Goal: Use online tool/utility: Utilize a website feature to perform a specific function

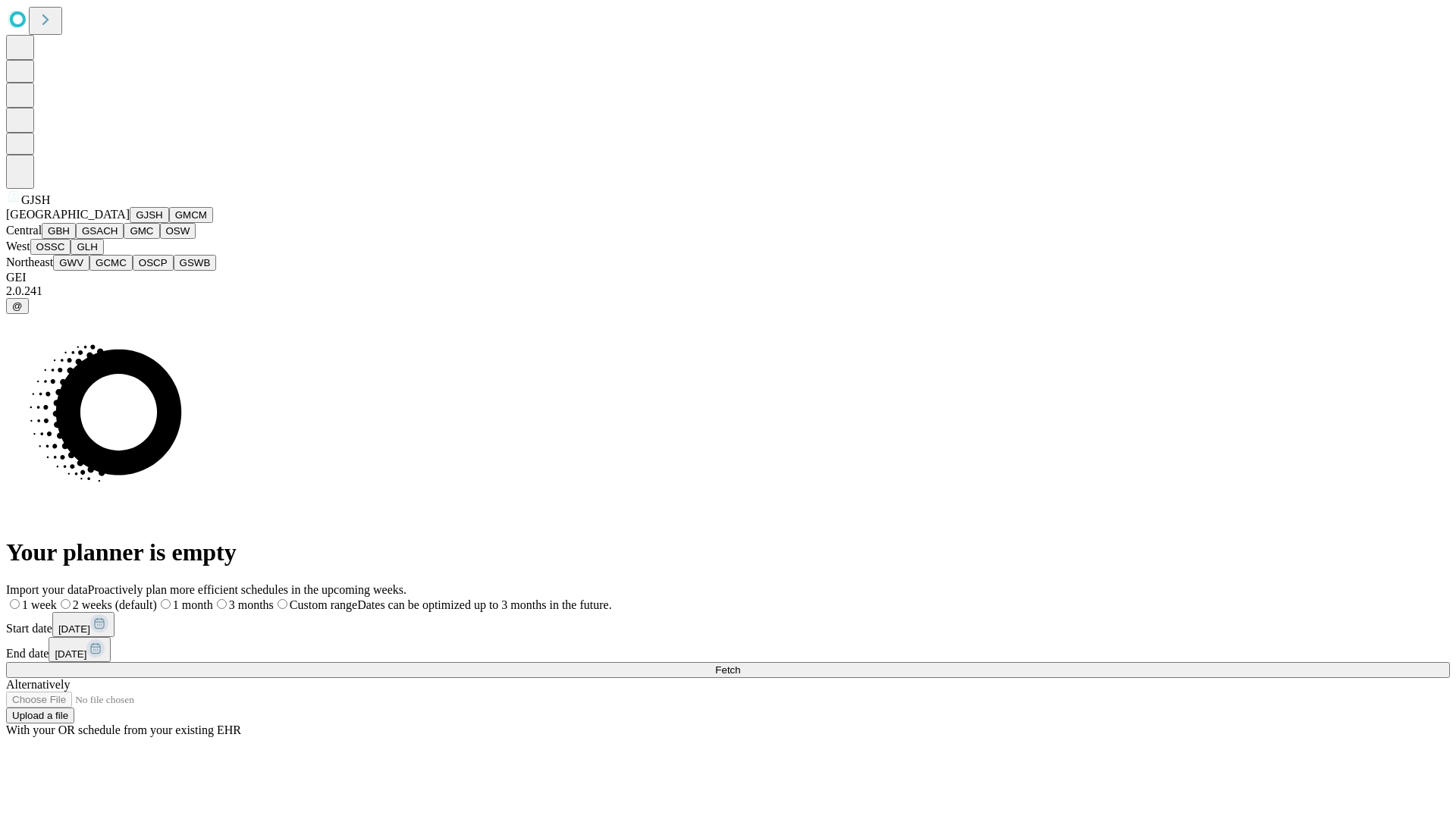
click at [129, 223] on button "GJSH" at bounding box center [149, 215] width 40 height 16
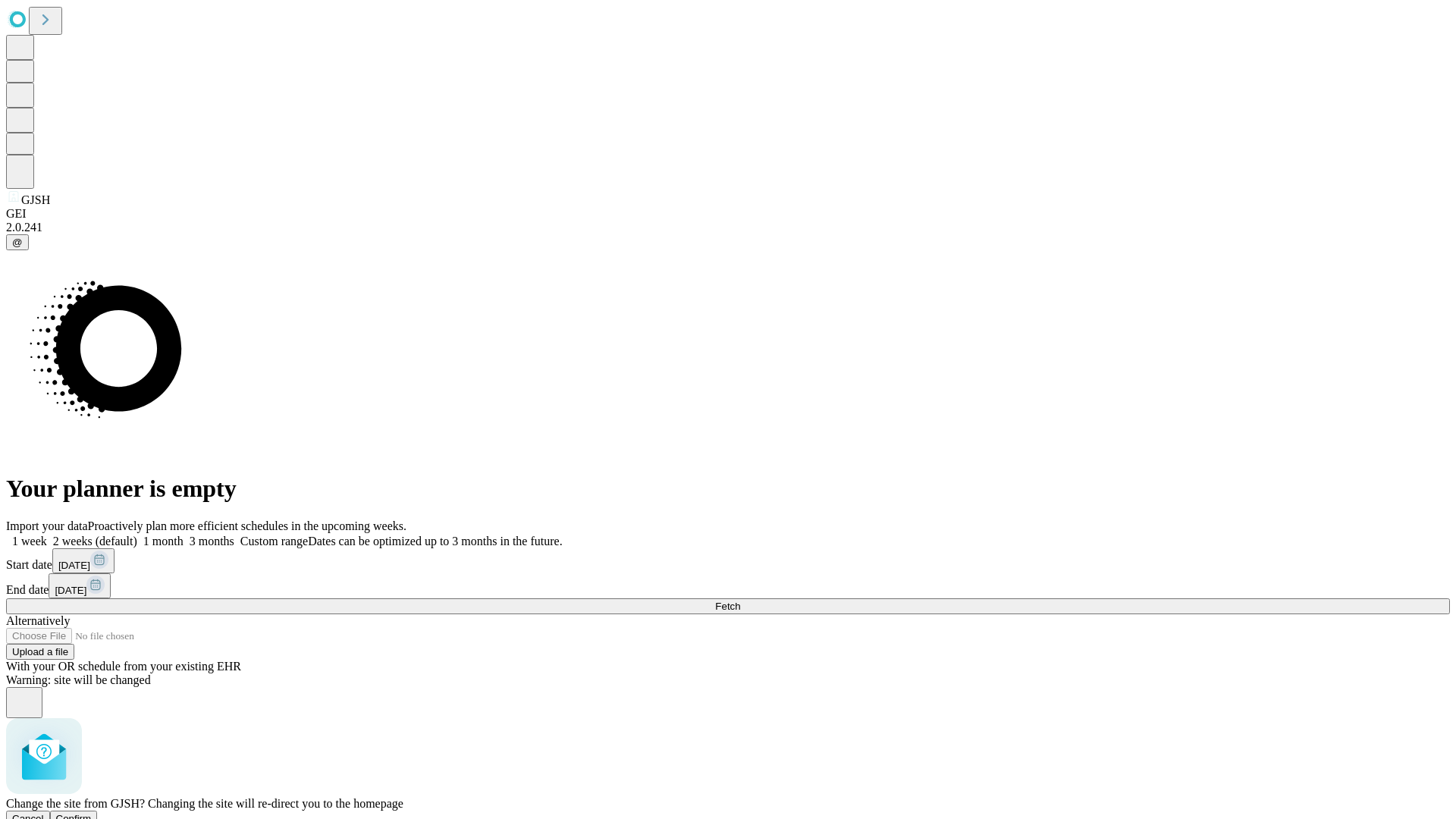
click at [92, 813] on span "Confirm" at bounding box center [73, 818] width 35 height 12
click at [47, 534] on label "1 week" at bounding box center [26, 541] width 41 height 13
click at [740, 600] on span "Fetch" at bounding box center [728, 606] width 25 height 12
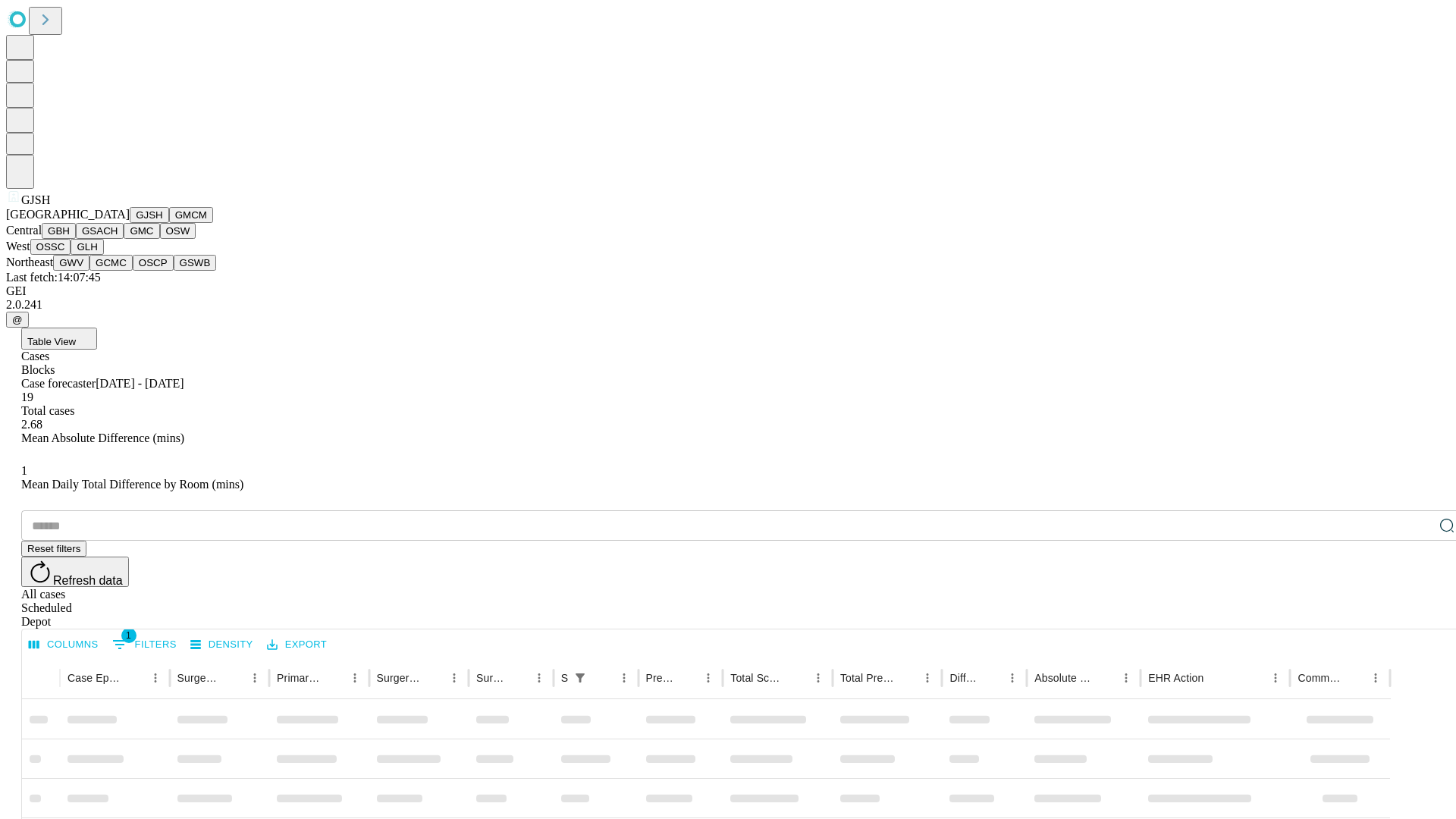
click at [169, 223] on button "GMCM" at bounding box center [191, 215] width 44 height 16
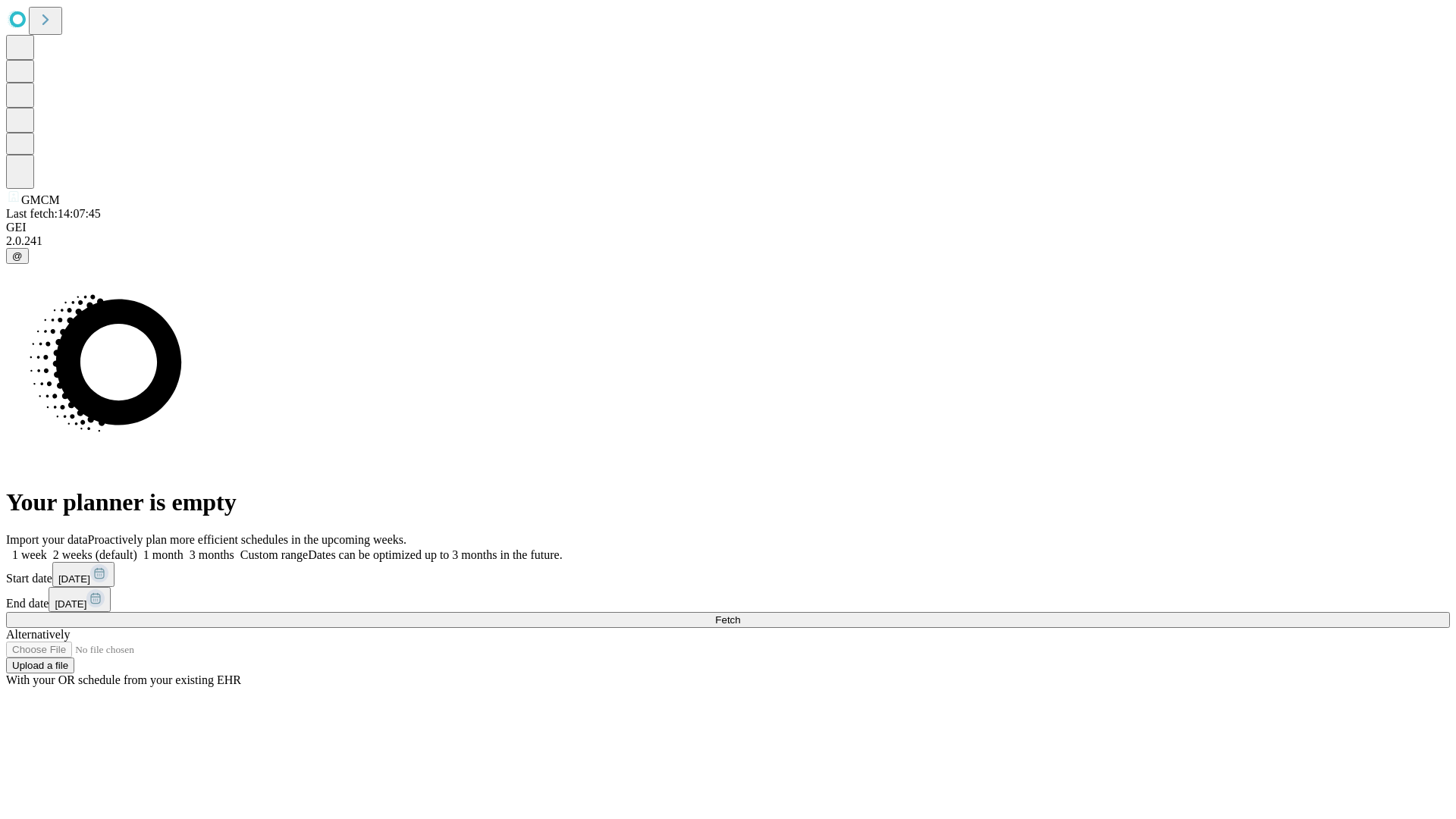
click at [47, 549] on label "1 week" at bounding box center [26, 555] width 41 height 13
click at [740, 615] on span "Fetch" at bounding box center [728, 620] width 25 height 12
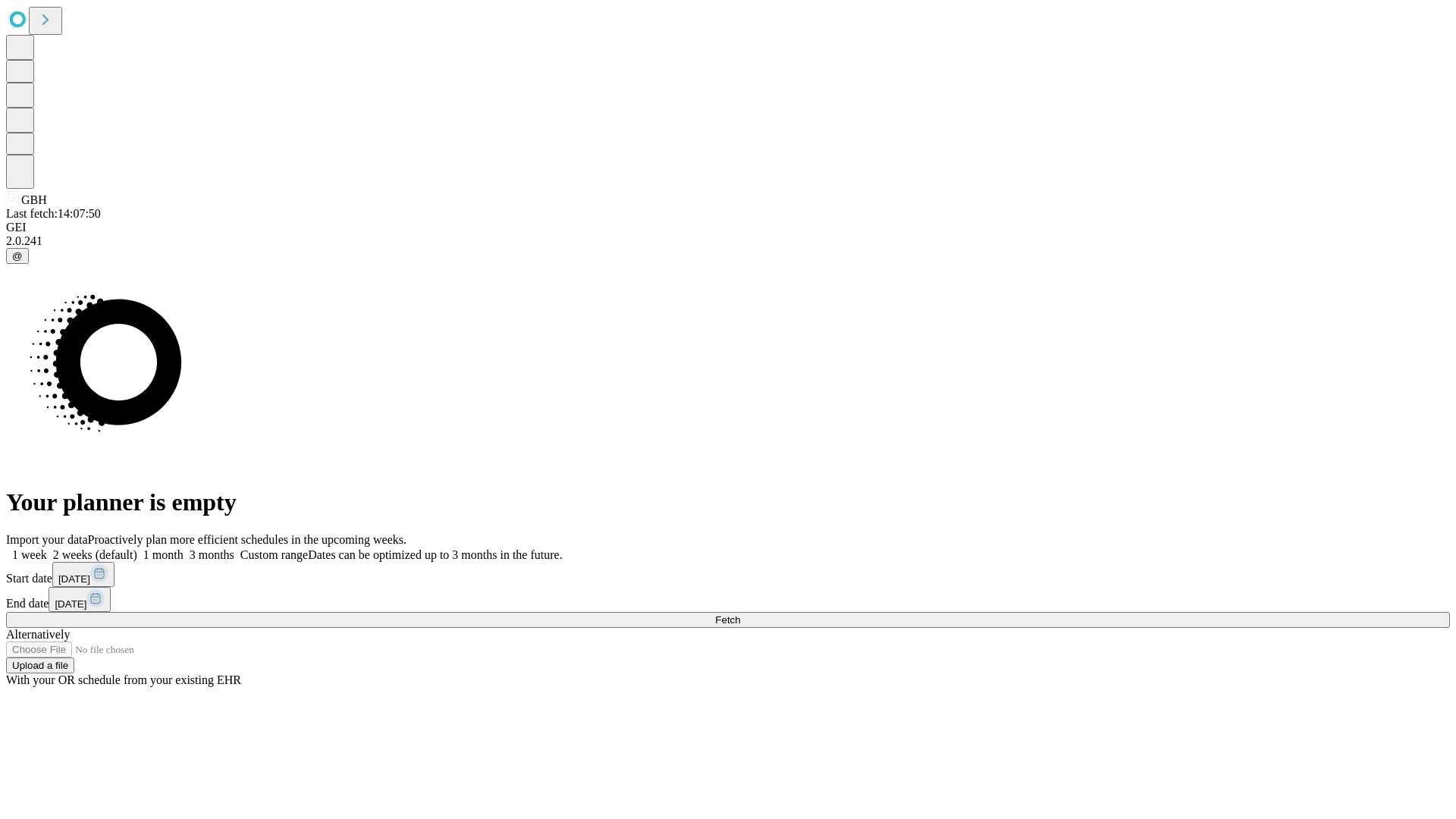
click at [47, 549] on label "1 week" at bounding box center [26, 555] width 41 height 13
click at [740, 615] on span "Fetch" at bounding box center [728, 620] width 25 height 12
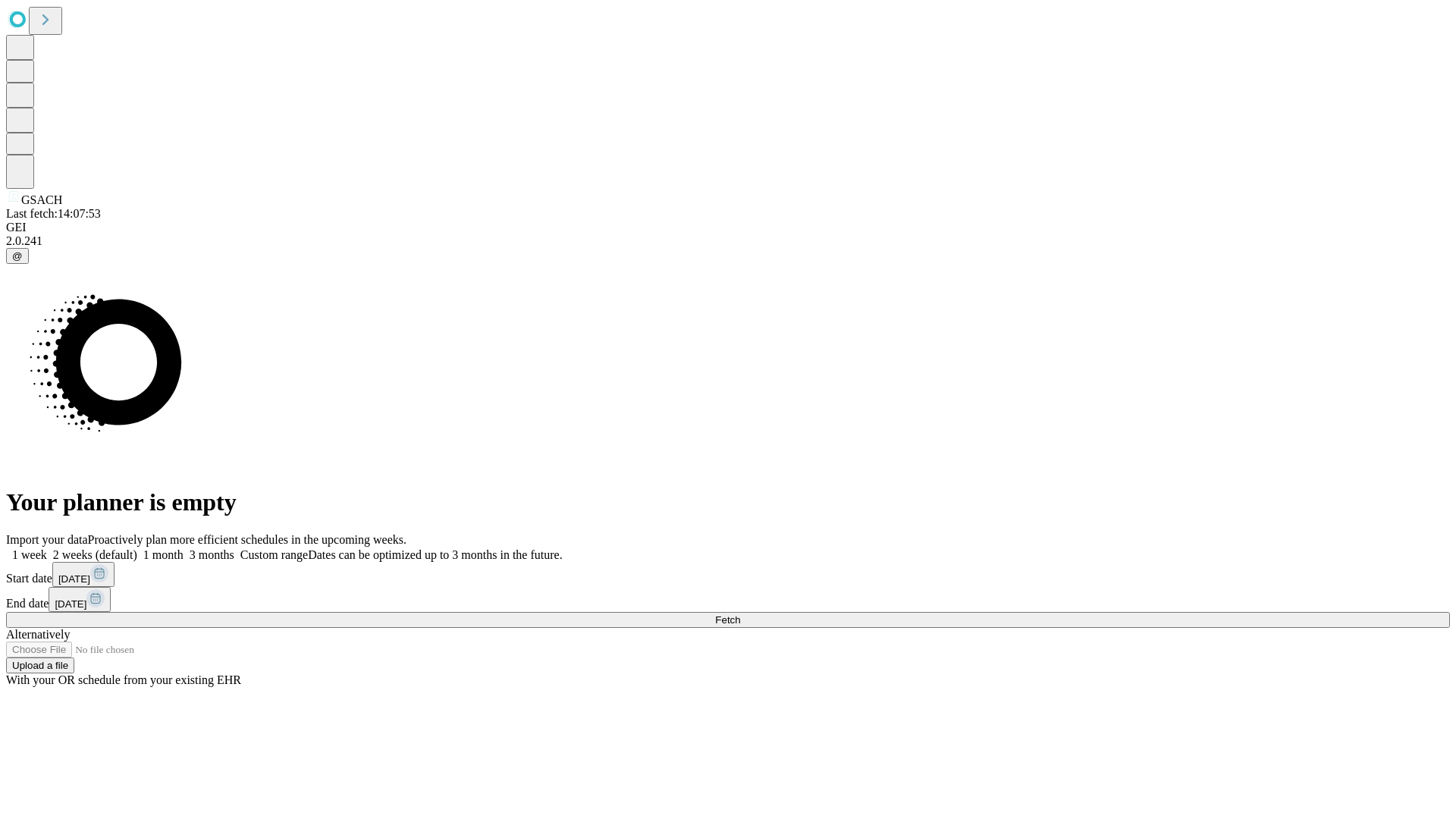
click at [47, 549] on label "1 week" at bounding box center [26, 555] width 41 height 13
click at [740, 615] on span "Fetch" at bounding box center [728, 620] width 25 height 12
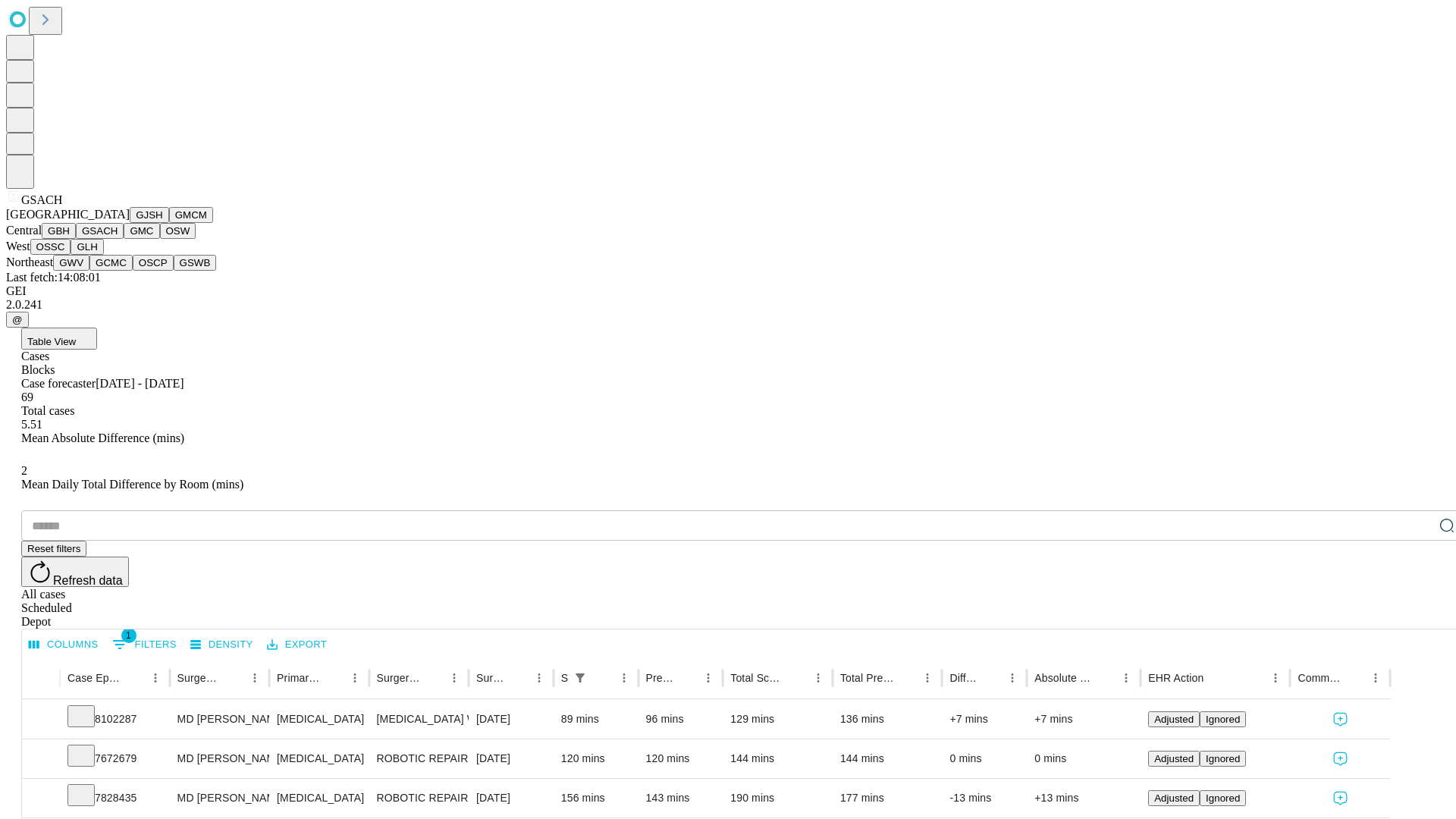
click at [124, 239] on button "GMC" at bounding box center [141, 231] width 35 height 16
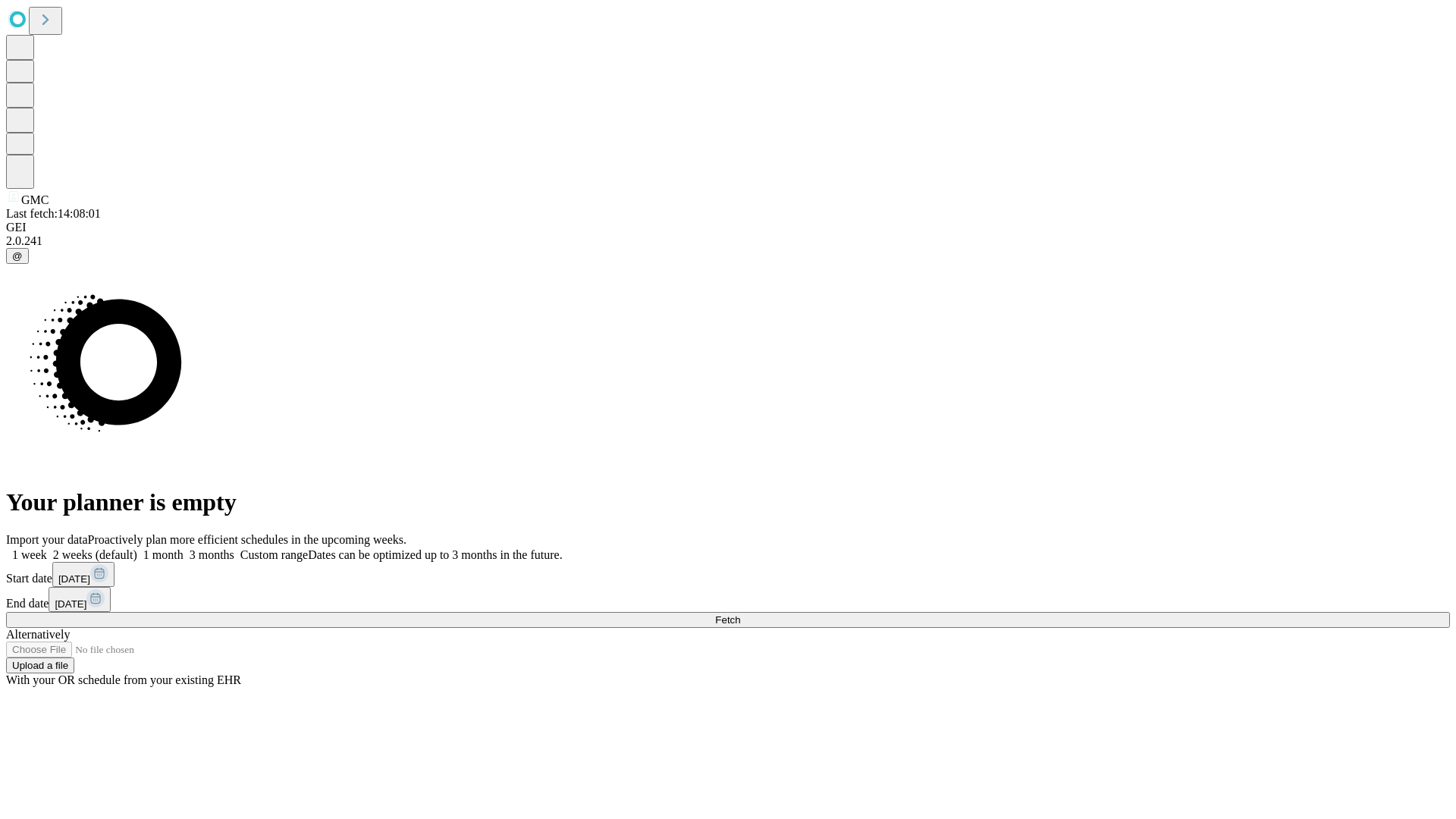
click at [47, 549] on label "1 week" at bounding box center [26, 555] width 41 height 13
click at [740, 615] on span "Fetch" at bounding box center [728, 620] width 25 height 12
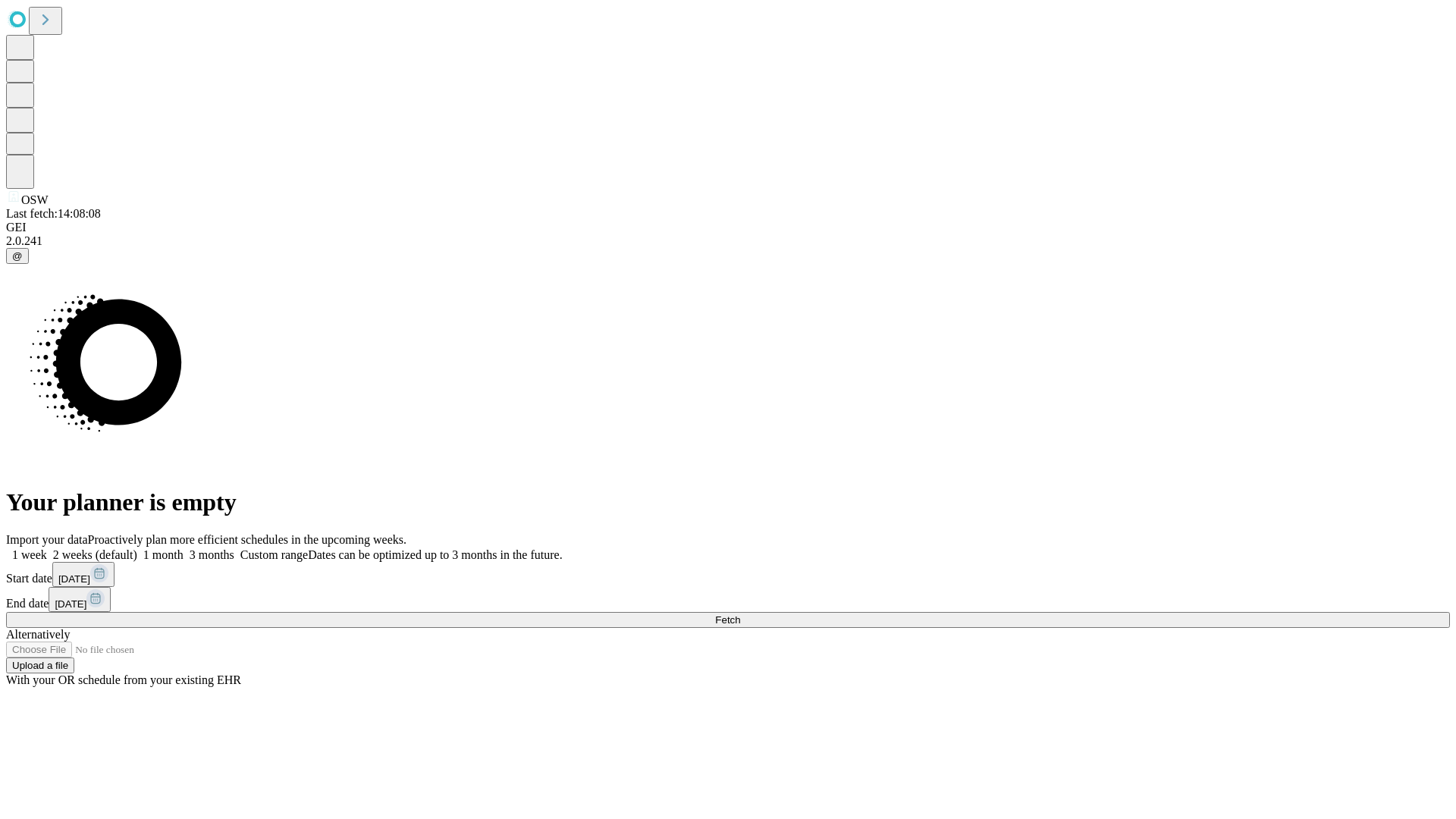
click at [47, 549] on label "1 week" at bounding box center [26, 555] width 41 height 13
click at [740, 615] on span "Fetch" at bounding box center [728, 620] width 25 height 12
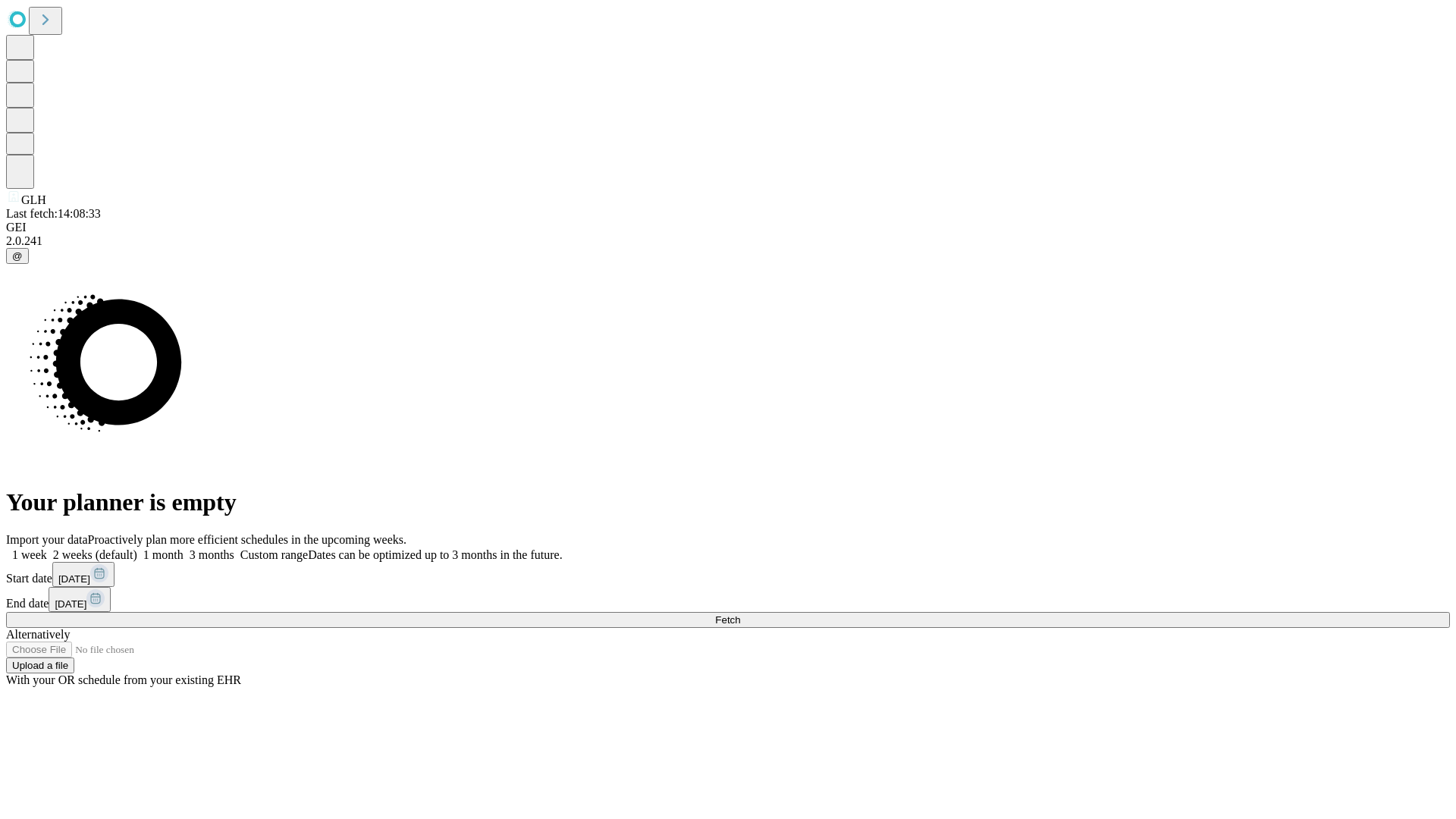
click at [47, 549] on label "1 week" at bounding box center [26, 555] width 41 height 13
click at [740, 615] on span "Fetch" at bounding box center [728, 620] width 25 height 12
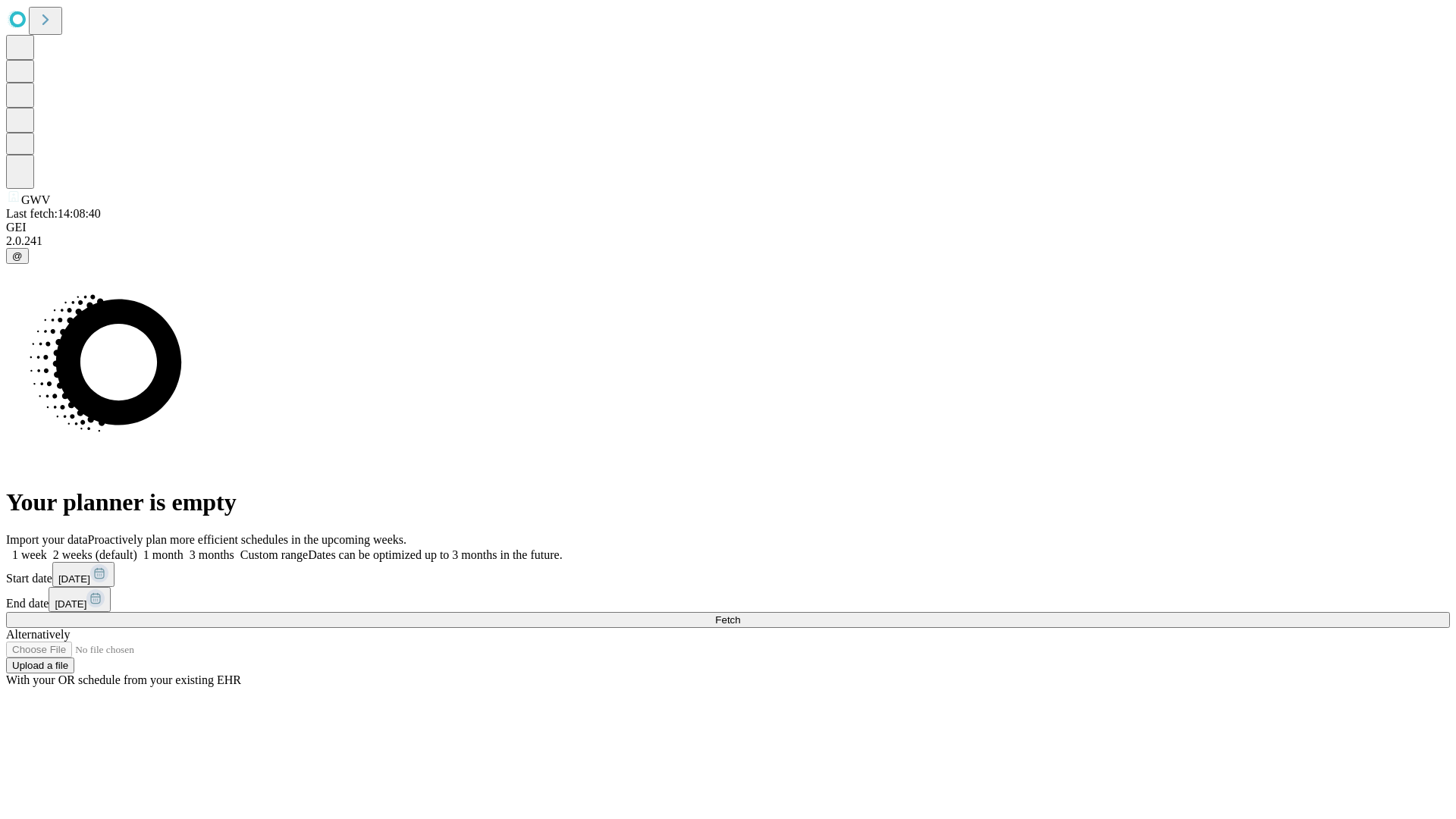
click at [47, 549] on label "1 week" at bounding box center [26, 555] width 41 height 13
click at [740, 615] on span "Fetch" at bounding box center [728, 620] width 25 height 12
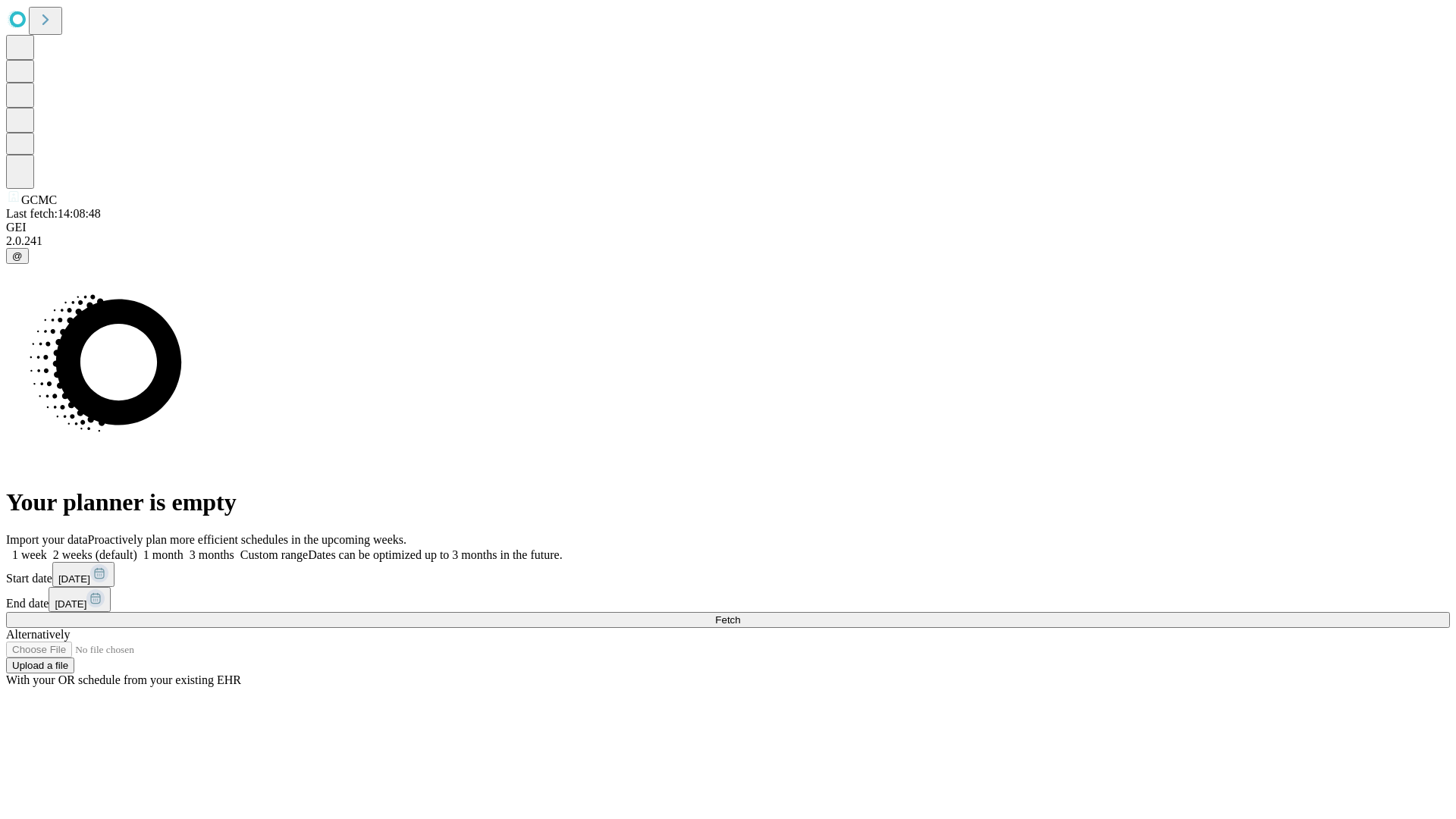
click at [47, 549] on label "1 week" at bounding box center [26, 555] width 41 height 13
click at [740, 615] on span "Fetch" at bounding box center [728, 620] width 25 height 12
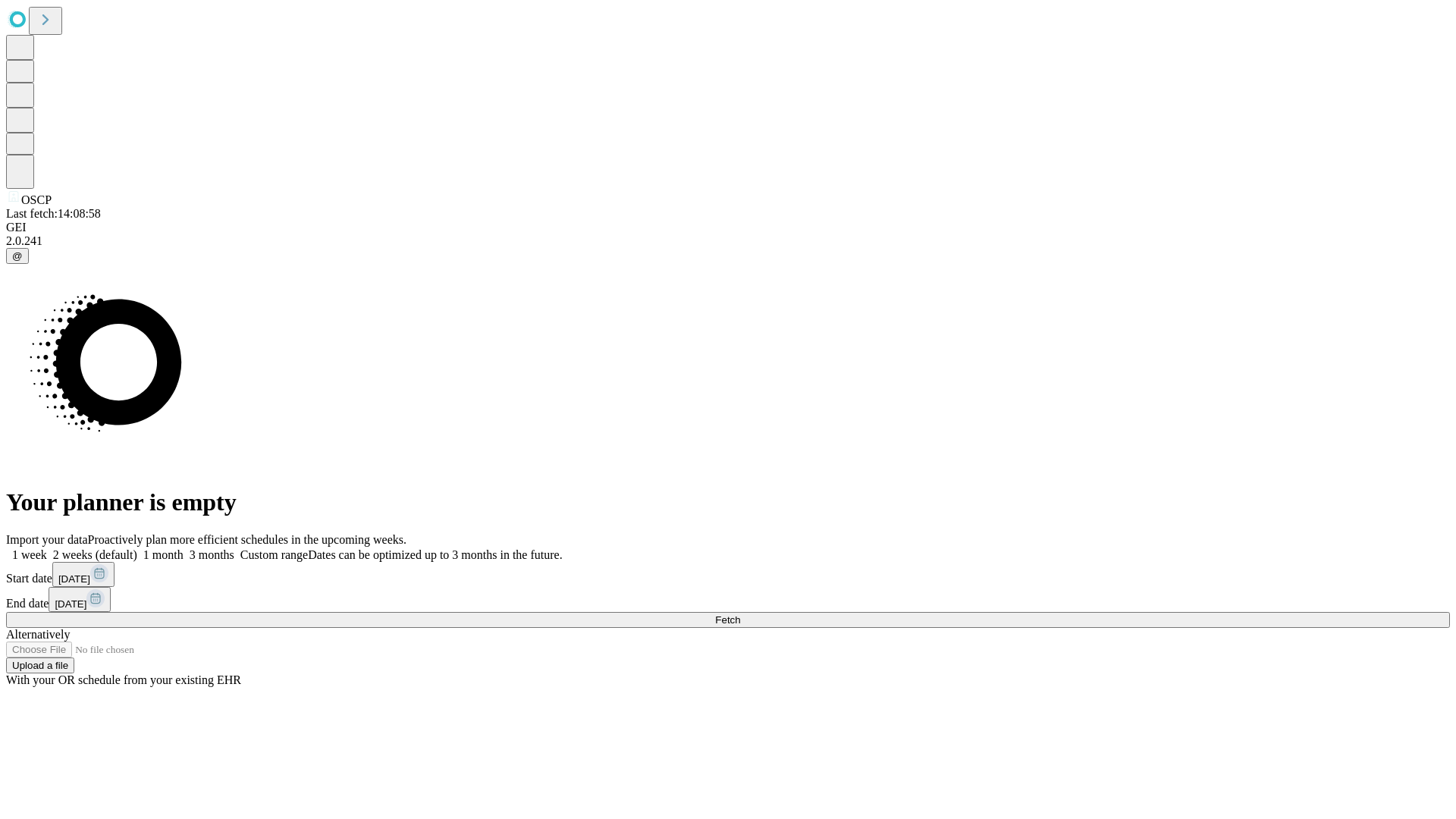
click at [740, 615] on span "Fetch" at bounding box center [728, 620] width 25 height 12
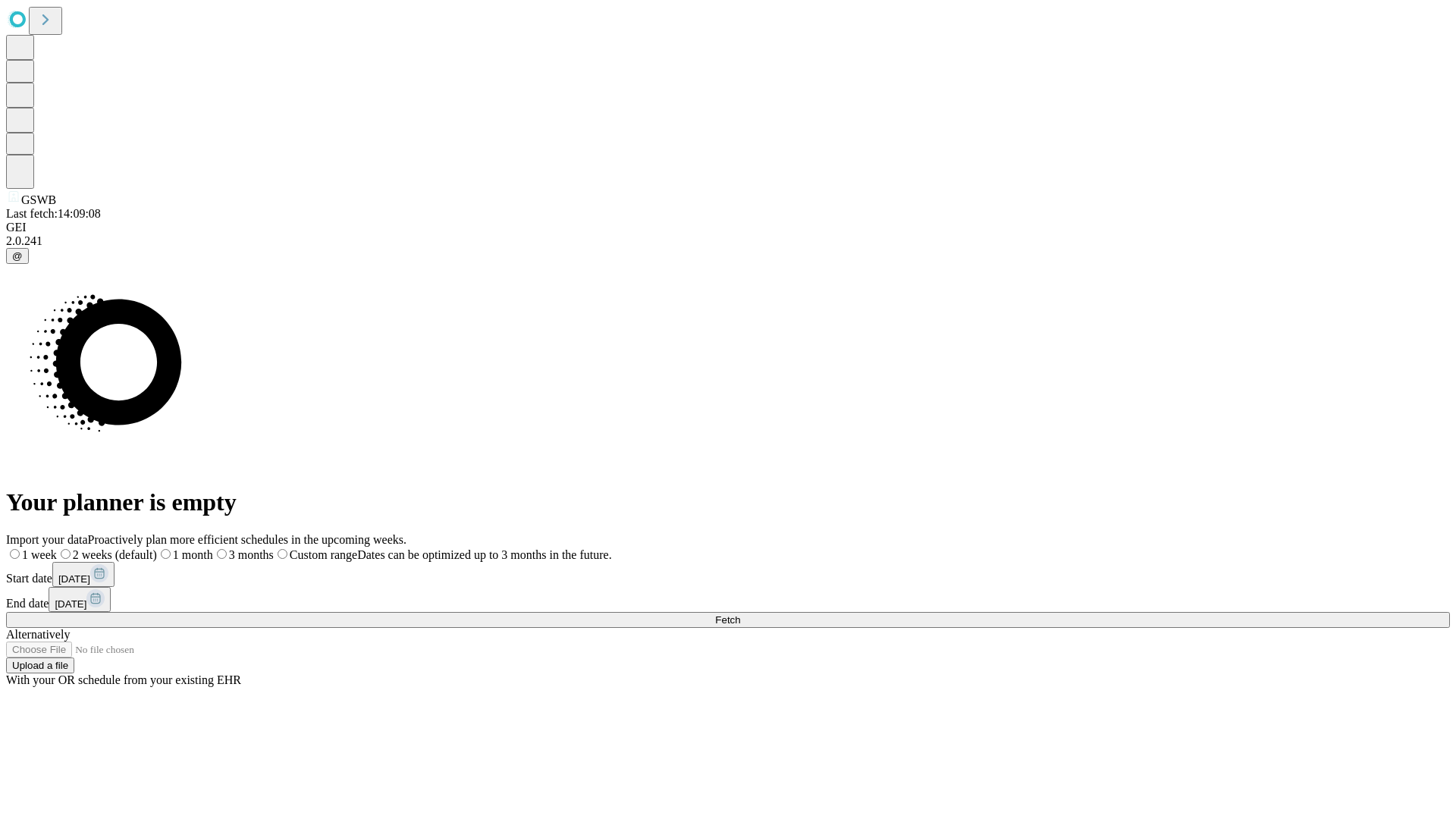
click at [57, 549] on label "1 week" at bounding box center [32, 555] width 51 height 13
click at [740, 615] on span "Fetch" at bounding box center [728, 620] width 25 height 12
